Goal: Transaction & Acquisition: Purchase product/service

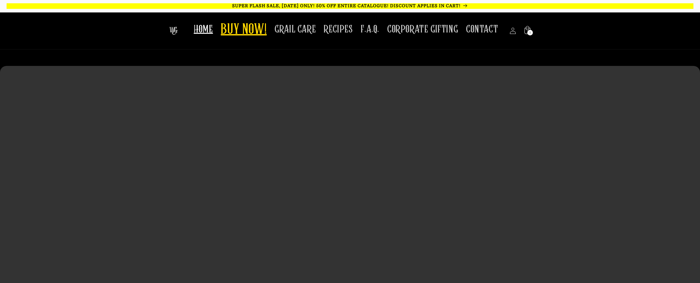
click at [254, 23] on span "BUY NOW!" at bounding box center [244, 30] width 46 height 18
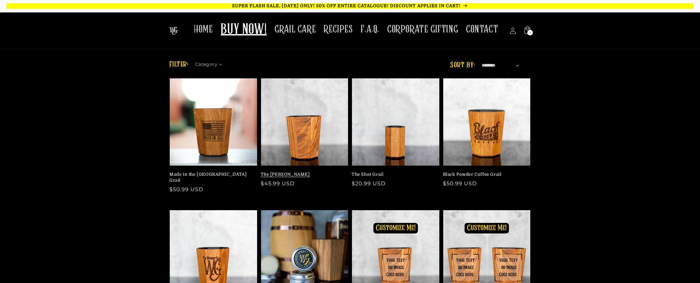
click at [289, 172] on link "The [PERSON_NAME]" at bounding box center [303, 175] width 84 height 6
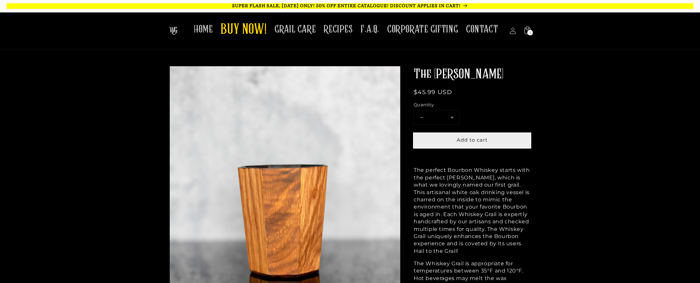
click at [499, 143] on button "Add to cart" at bounding box center [472, 140] width 117 height 15
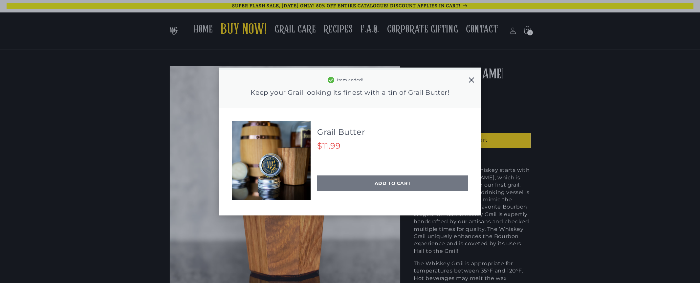
click at [433, 188] on div "ADD TO CART" at bounding box center [392, 184] width 151 height 16
